Goal: Information Seeking & Learning: Learn about a topic

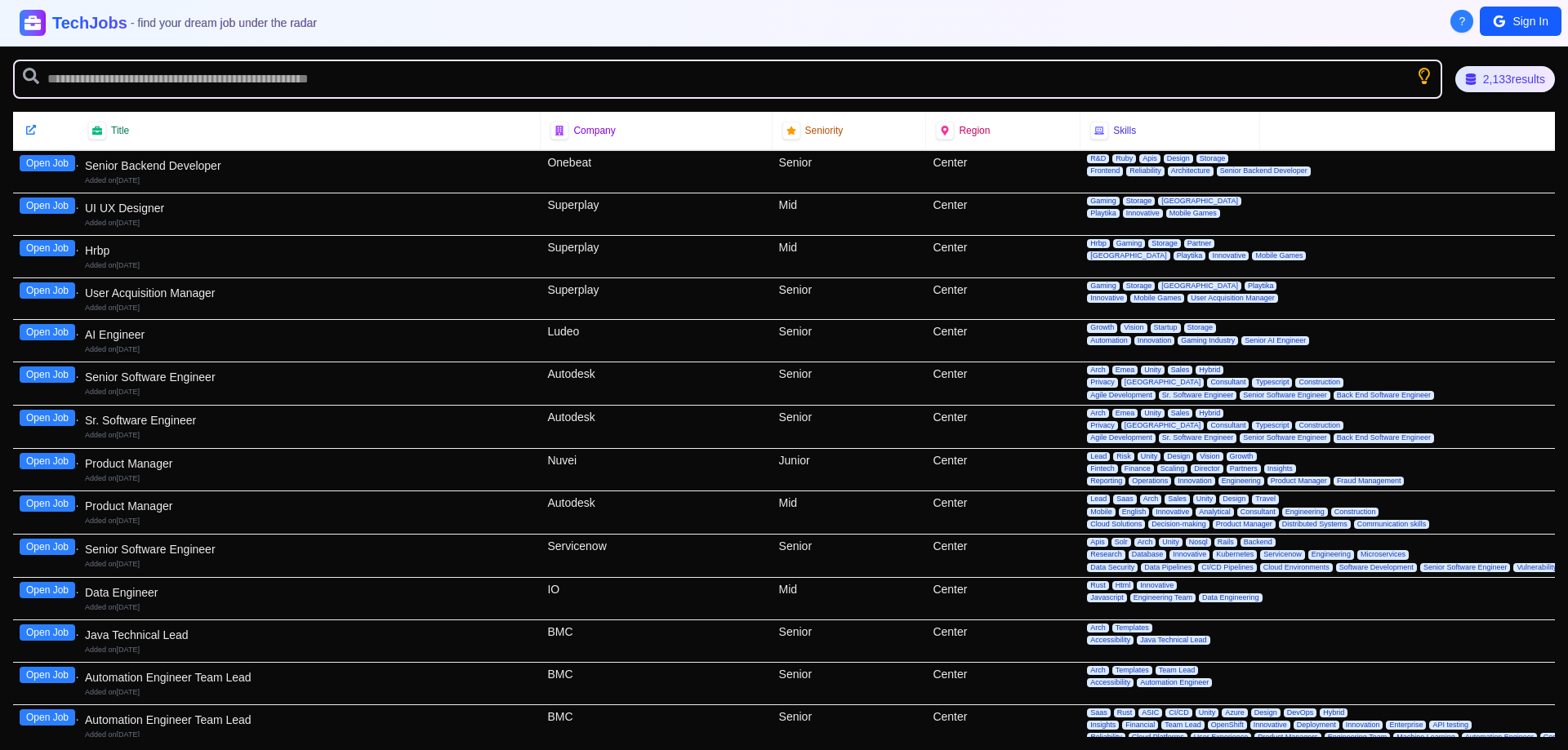
click at [1080, 17] on div "TechJobs - find your dream job under the radar" at bounding box center [784, 23] width 1529 height 26
click at [1138, 129] on div "Skills" at bounding box center [1170, 131] width 159 height 18
click at [1113, 128] on span "Skills" at bounding box center [1125, 131] width 23 height 13
drag, startPoint x: 1232, startPoint y: 134, endPoint x: 1248, endPoint y: 134, distance: 16.0
click at [1233, 134] on div "Skills" at bounding box center [1170, 131] width 159 height 18
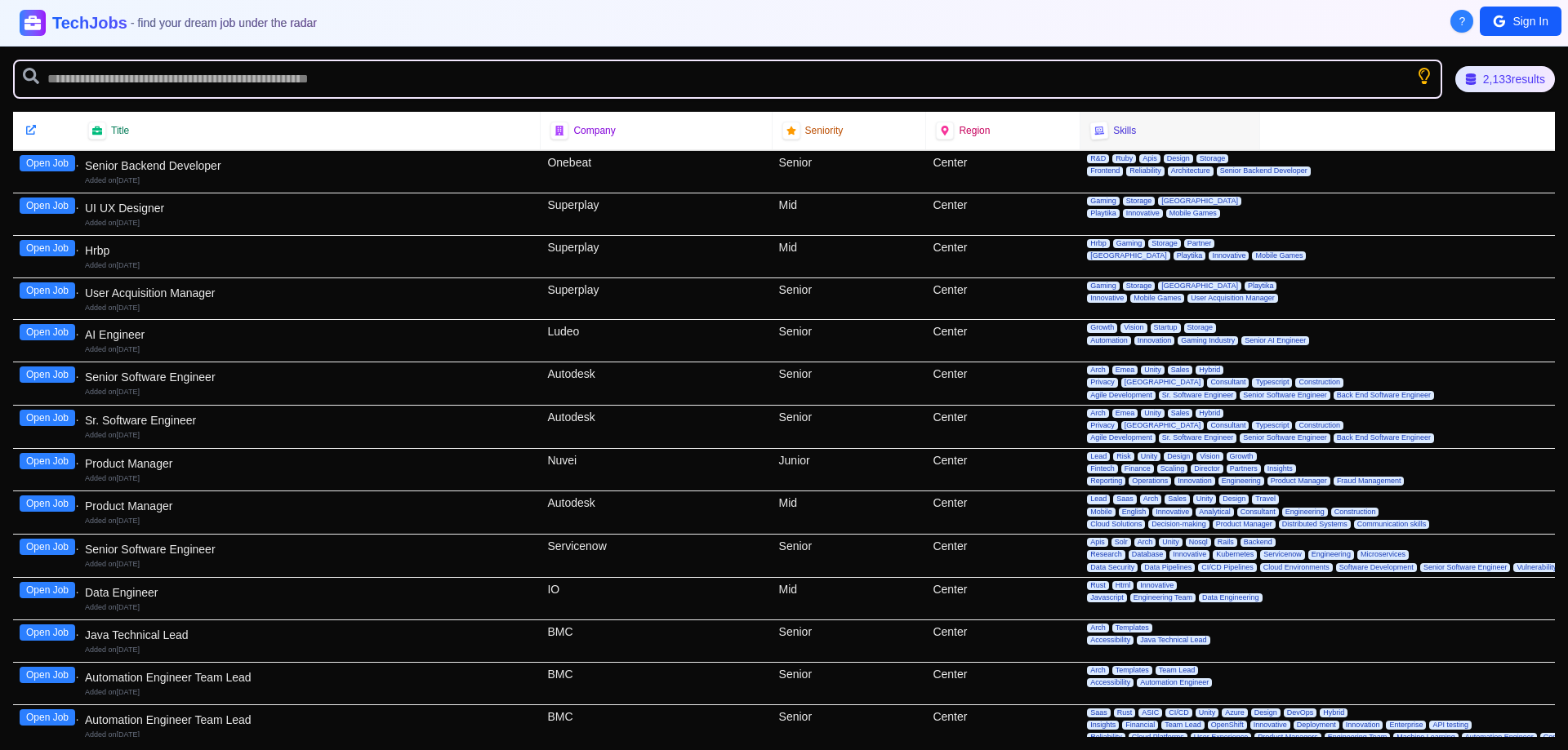
click at [1316, 134] on div "Title Company Seniority Region Skills" at bounding box center [784, 131] width 1542 height 38
click at [1111, 141] on div "Skills" at bounding box center [1170, 131] width 180 height 38
click at [1029, 132] on div "Region" at bounding box center [1003, 131] width 134 height 18
click at [999, 130] on div "Region" at bounding box center [1003, 131] width 134 height 18
click at [178, 20] on span "- find your dream job under the radar" at bounding box center [225, 23] width 192 height 13
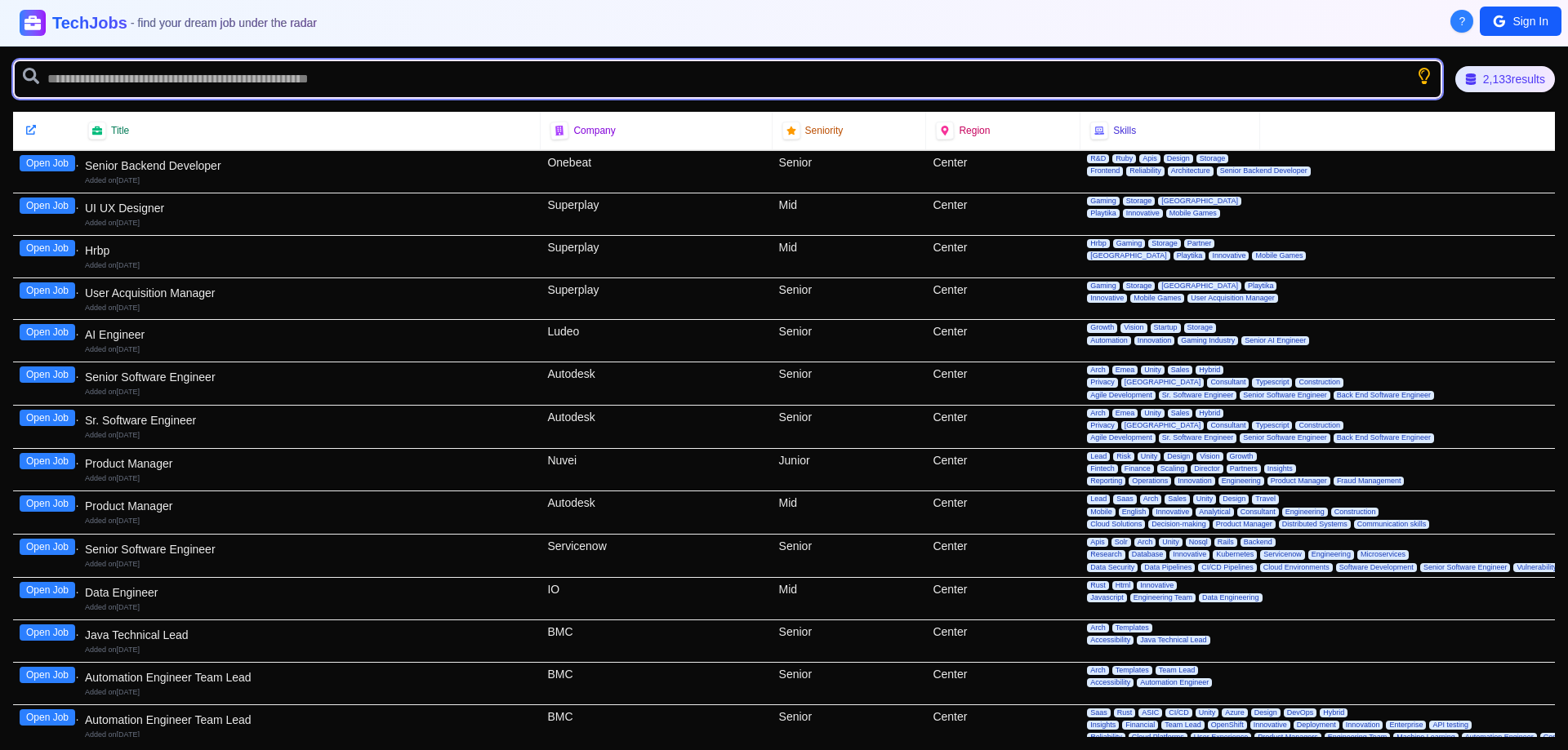
click at [175, 78] on input "text" at bounding box center [727, 79] width 1429 height 39
type input "***"
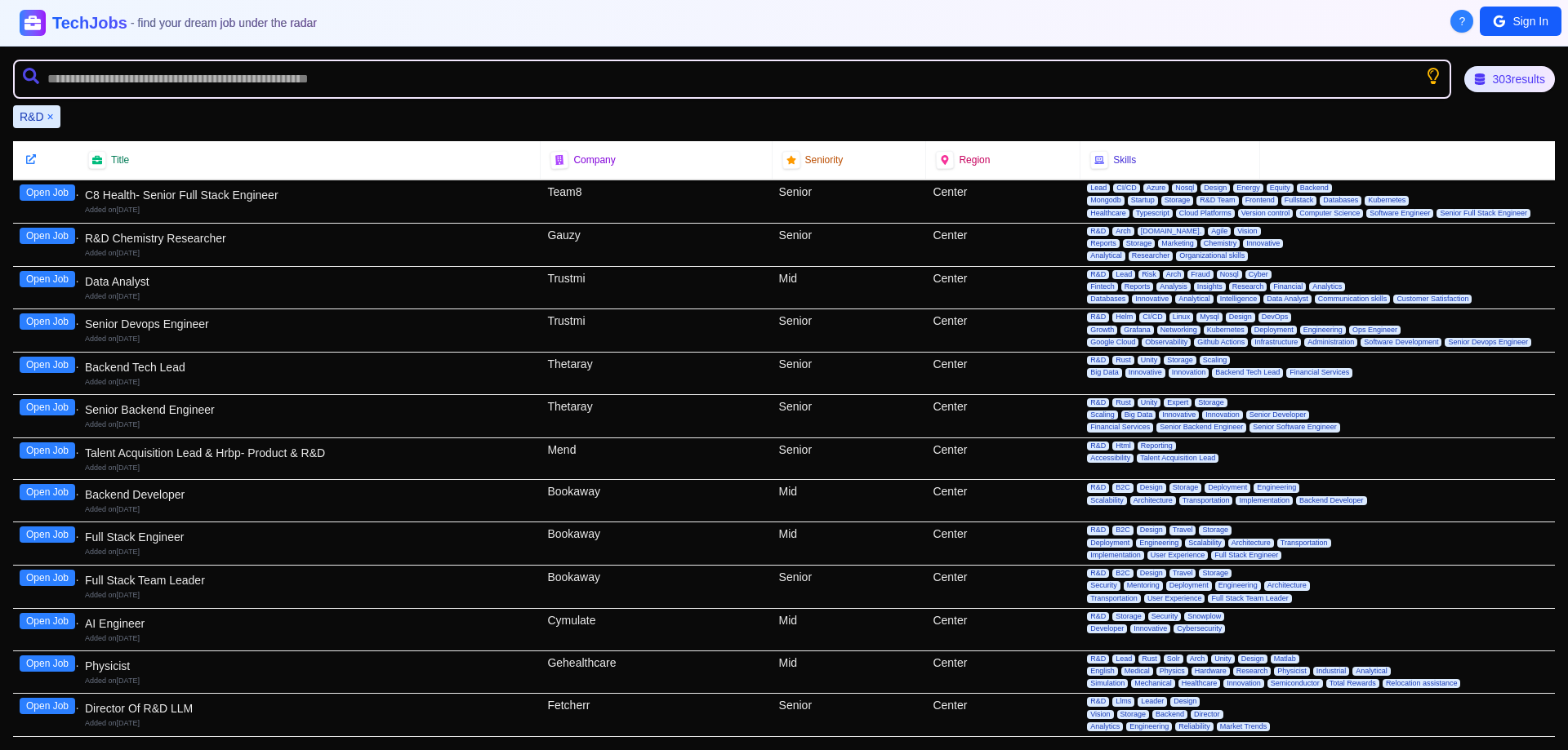
click at [52, 116] on button "×" at bounding box center [51, 117] width 7 height 16
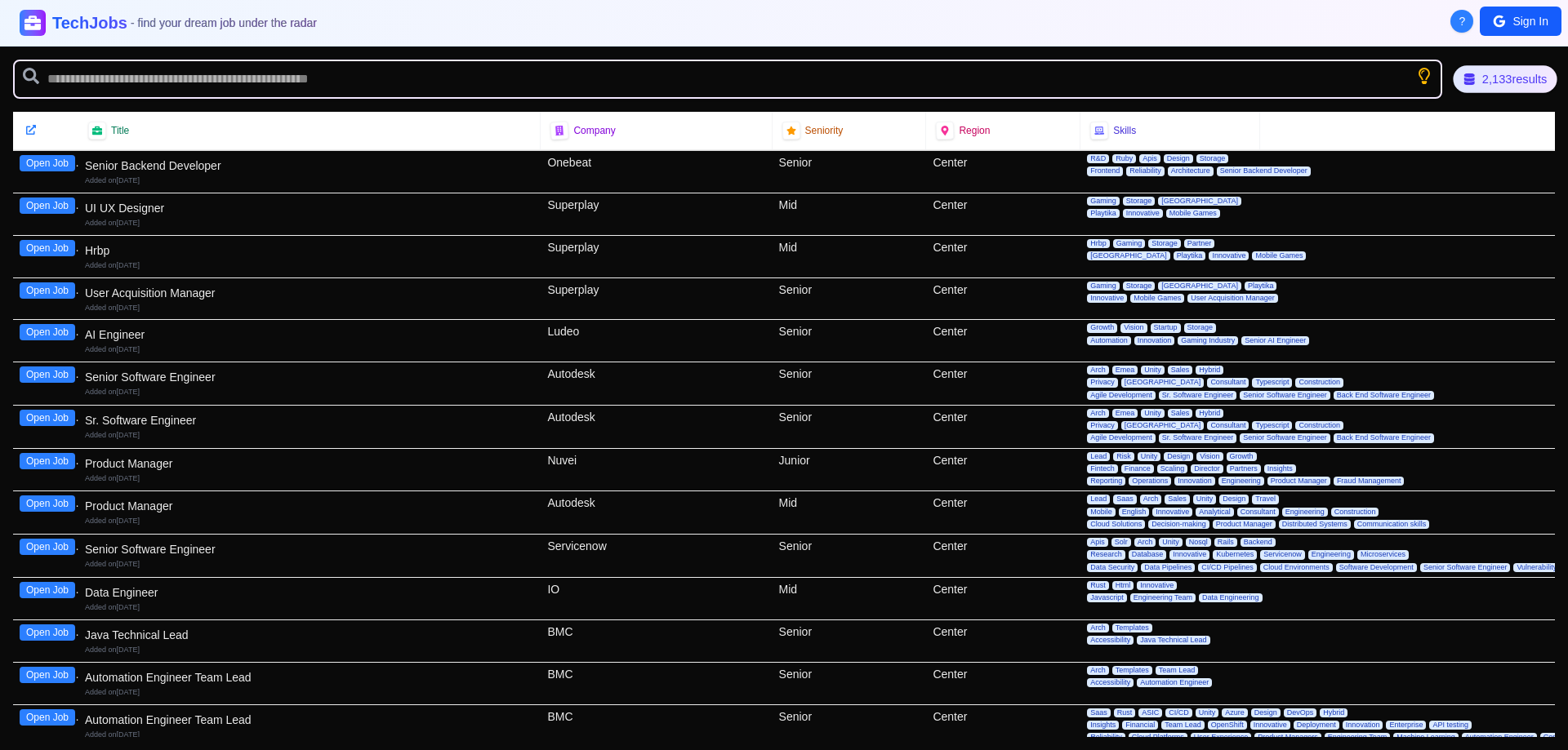
click at [1494, 85] on div "2,133 results" at bounding box center [1504, 79] width 104 height 27
click at [1421, 75] on icon "Show search tips" at bounding box center [1423, 75] width 17 height 17
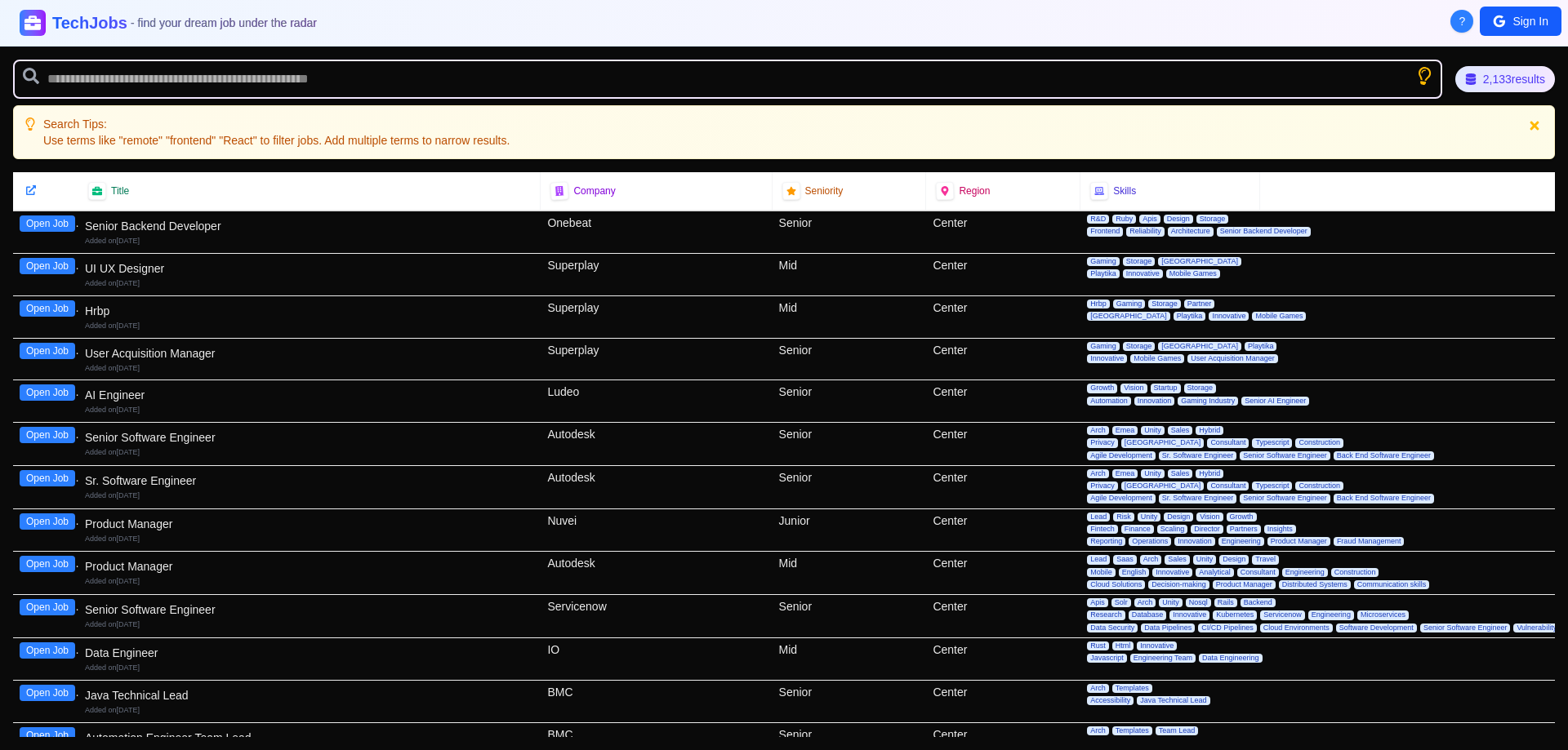
click at [1421, 75] on icon "Show search tips" at bounding box center [1423, 75] width 20 height 20
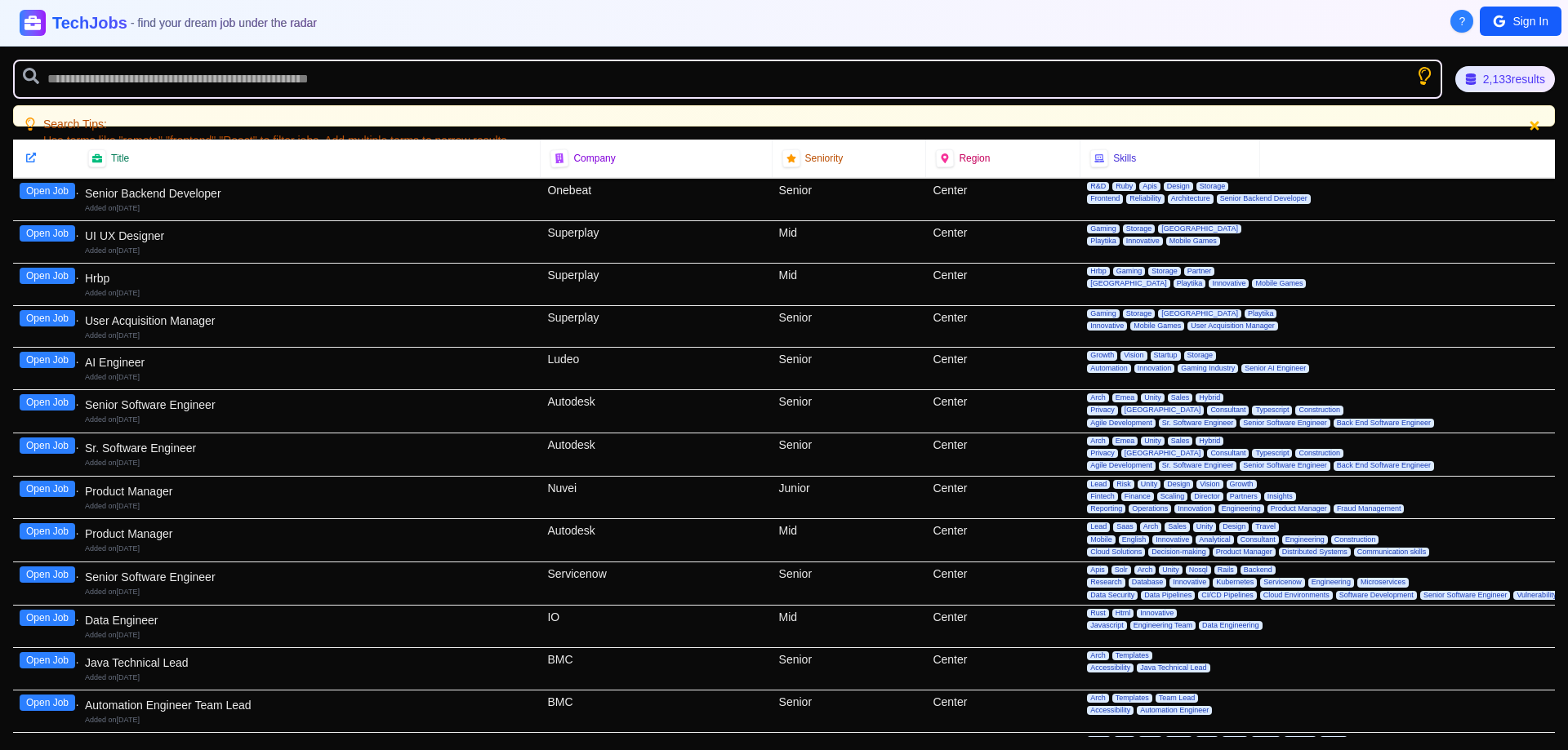
click at [1421, 75] on icon "Show search tips" at bounding box center [1423, 75] width 20 height 20
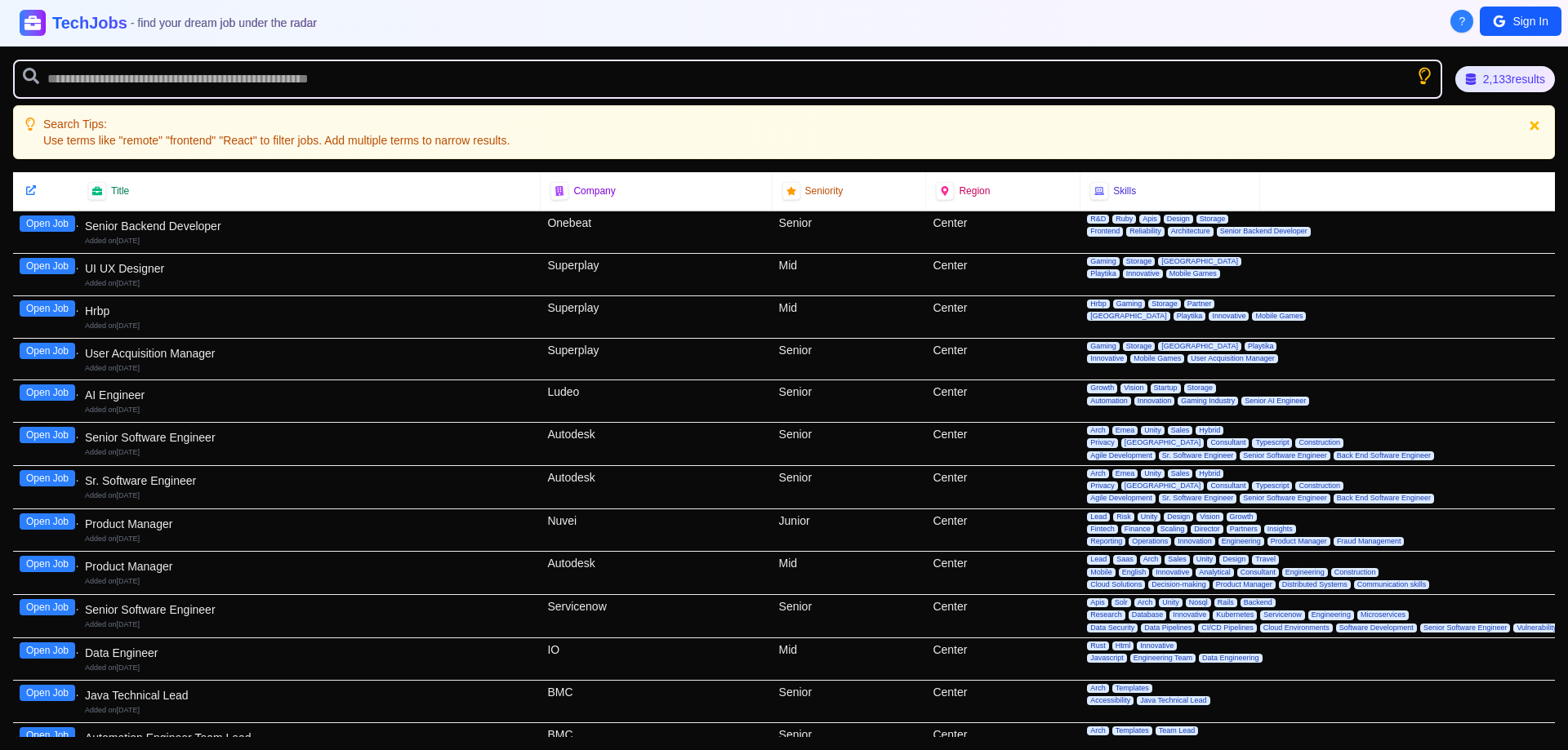
click at [1421, 75] on icon "Show search tips" at bounding box center [1424, 76] width 20 height 20
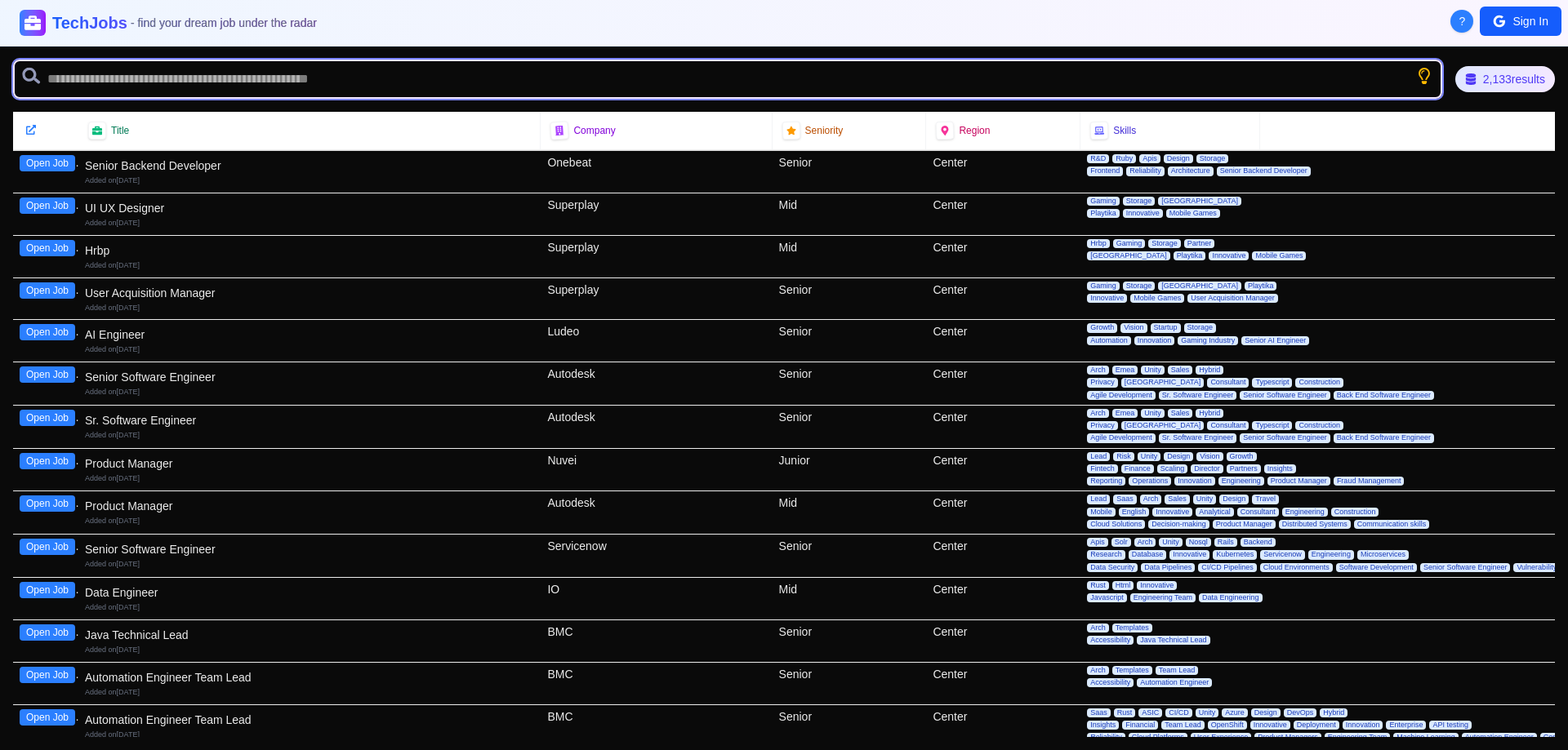
click at [456, 74] on input "text" at bounding box center [727, 79] width 1429 height 39
type input "**"
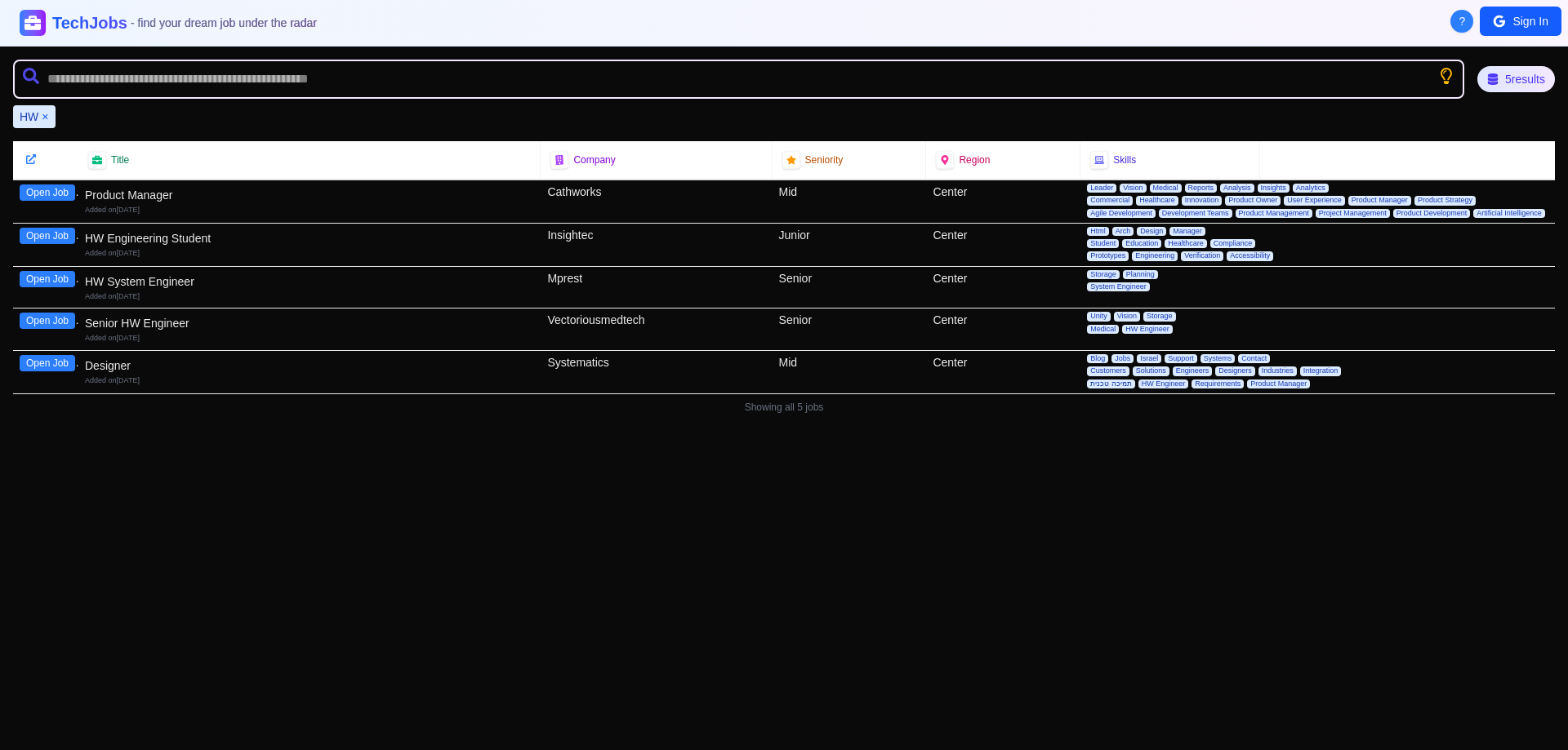
click at [58, 281] on button "Open Job" at bounding box center [47, 279] width 56 height 16
